Goal: Communication & Community: Answer question/provide support

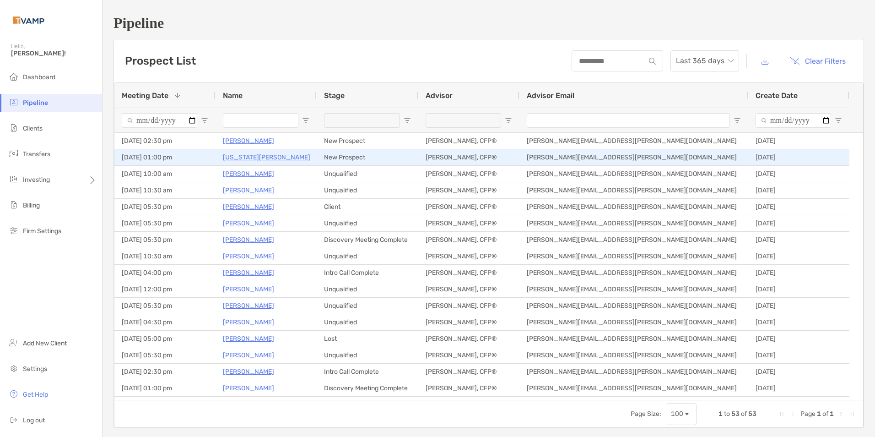
click at [249, 159] on p "[US_STATE][PERSON_NAME]" at bounding box center [266, 157] width 87 height 11
click at [233, 156] on p "[US_STATE][PERSON_NAME]" at bounding box center [266, 157] width 87 height 11
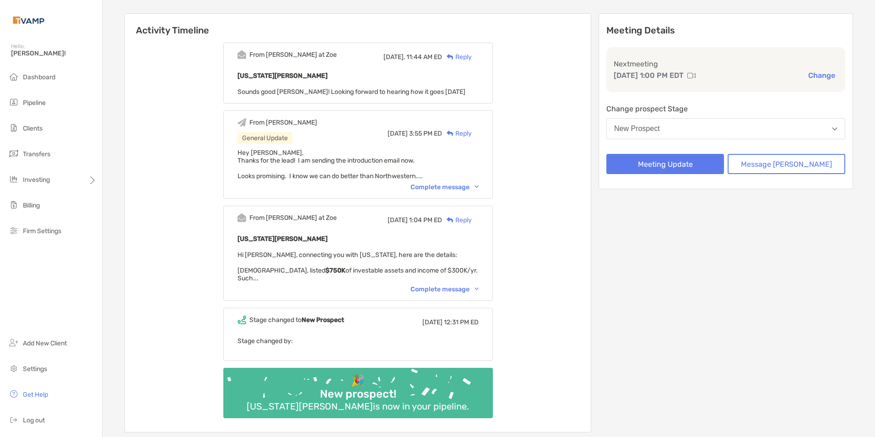
scroll to position [92, 0]
click at [479, 287] on img at bounding box center [477, 288] width 4 height 3
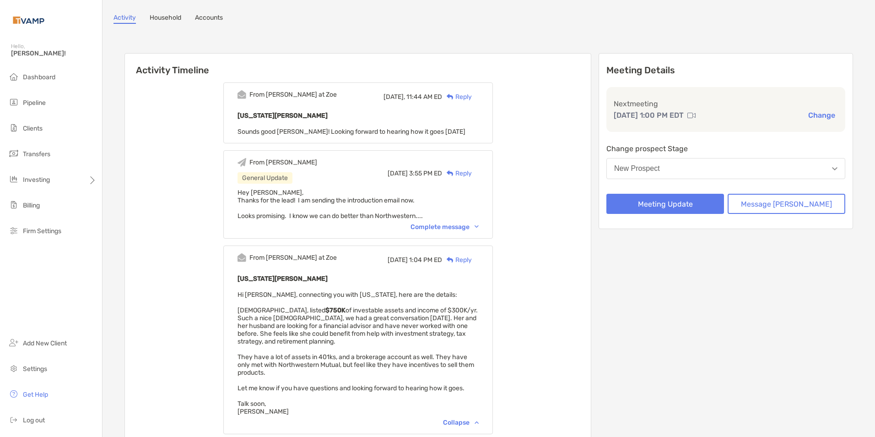
scroll to position [0, 0]
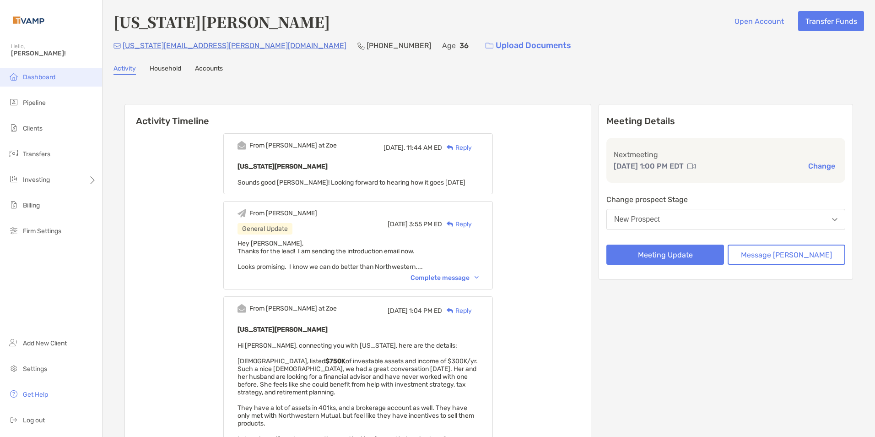
click at [40, 79] on span "Dashboard" at bounding box center [39, 77] width 32 height 8
click at [42, 76] on span "Dashboard" at bounding box center [39, 77] width 32 height 8
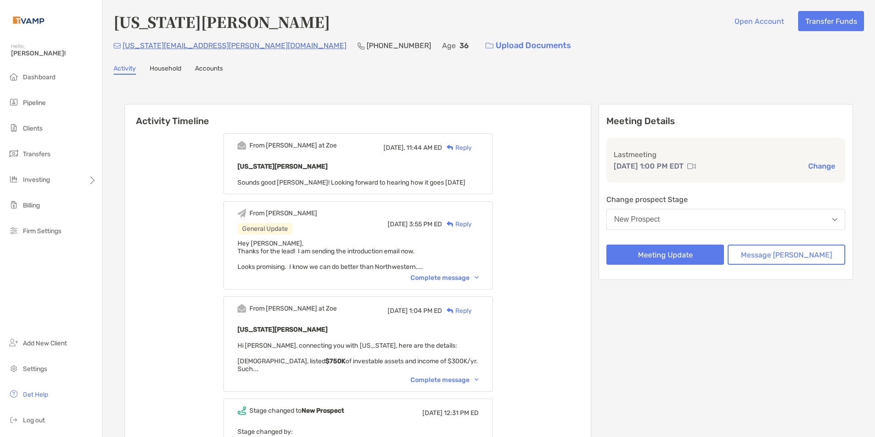
click at [470, 145] on div "Reply" at bounding box center [457, 148] width 30 height 10
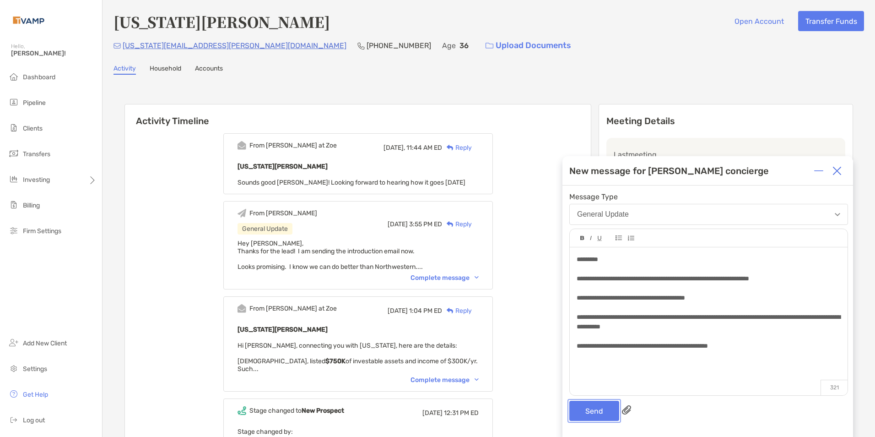
click at [595, 409] on button "Send" at bounding box center [594, 410] width 50 height 20
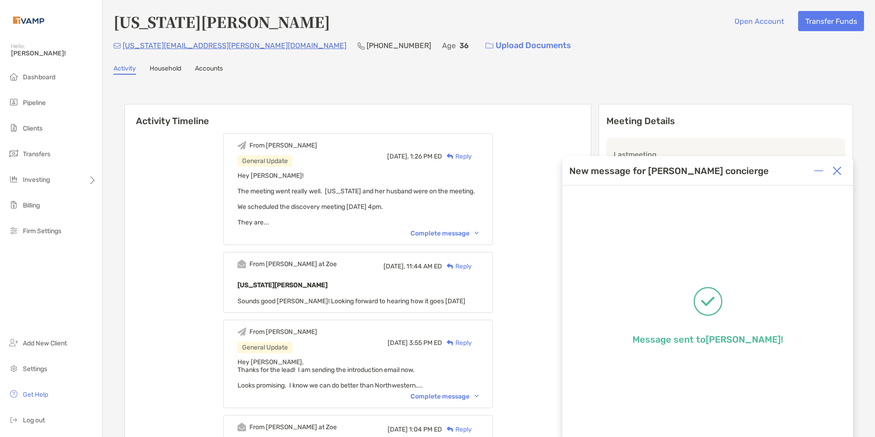
click at [835, 169] on img at bounding box center [837, 170] width 9 height 9
